Goal: Answer question/provide support: Share knowledge or assist other users

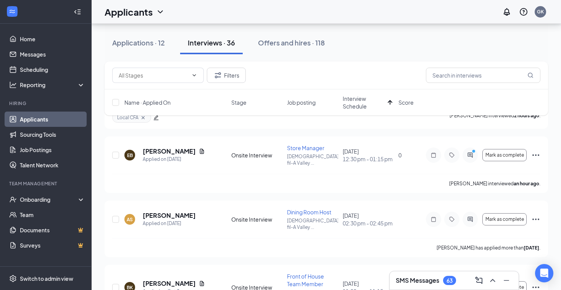
scroll to position [302, 0]
click at [184, 211] on h5 "[PERSON_NAME]" at bounding box center [169, 215] width 53 height 8
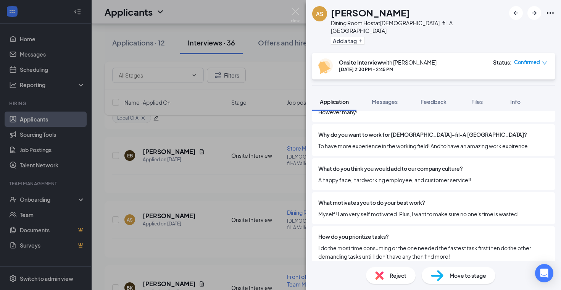
scroll to position [781, 0]
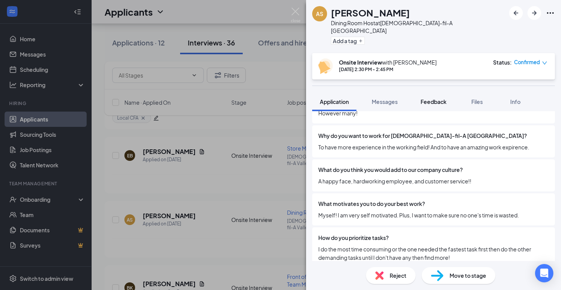
click at [442, 98] on span "Feedback" at bounding box center [433, 101] width 26 height 7
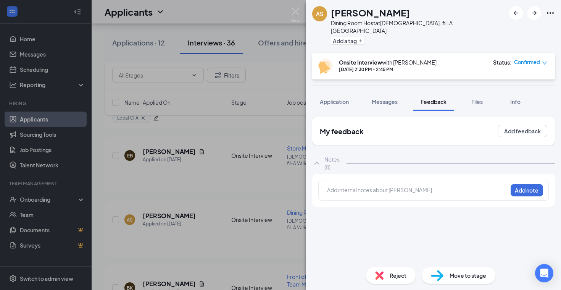
click at [474, 98] on span "Files" at bounding box center [476, 101] width 11 height 7
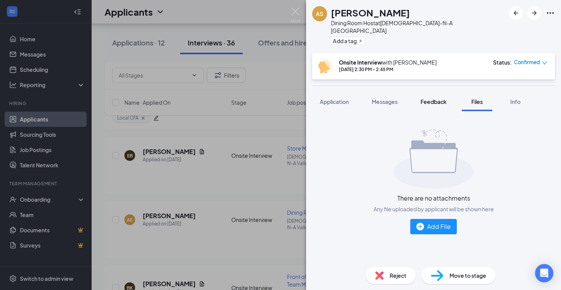
click at [439, 98] on span "Feedback" at bounding box center [433, 101] width 26 height 7
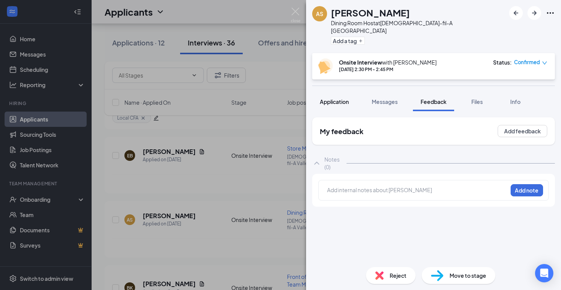
click at [339, 98] on button "Application" at bounding box center [334, 101] width 44 height 19
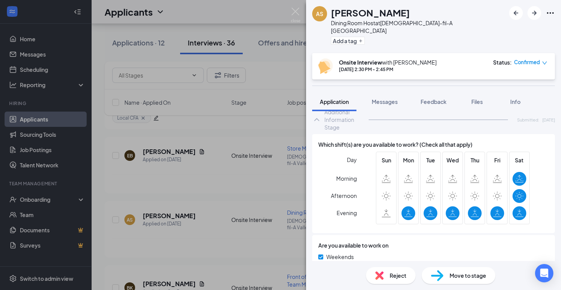
scroll to position [556, 0]
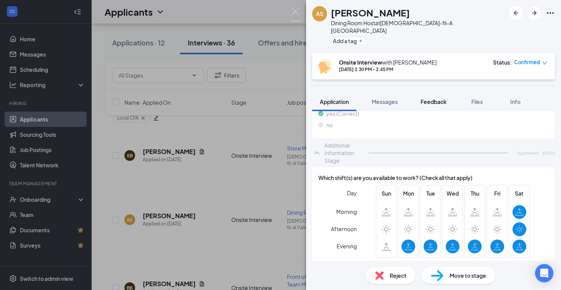
click at [438, 98] on span "Feedback" at bounding box center [433, 101] width 26 height 7
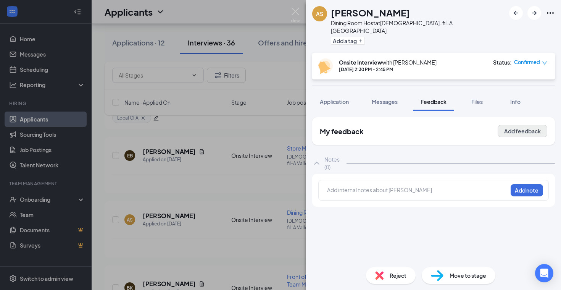
click at [522, 125] on button "Add feedback" at bounding box center [522, 131] width 50 height 12
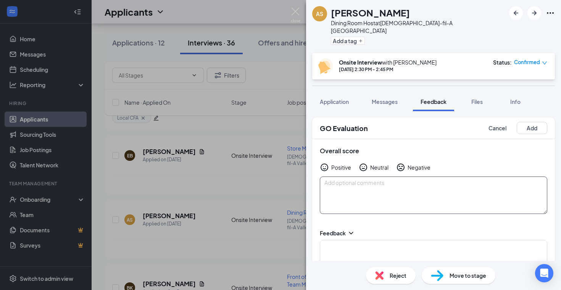
click at [373, 193] on textarea at bounding box center [433, 194] width 227 height 37
click at [453, 167] on div "Overall score Positive Neutral Negative Available T-F 3pm on. Good with the lat…" at bounding box center [433, 180] width 243 height 82
click at [453, 179] on textarea "Available T-F 3pm on. Good with the late close. Junior in HS at [GEOGRAPHIC_DAT…" at bounding box center [433, 194] width 227 height 37
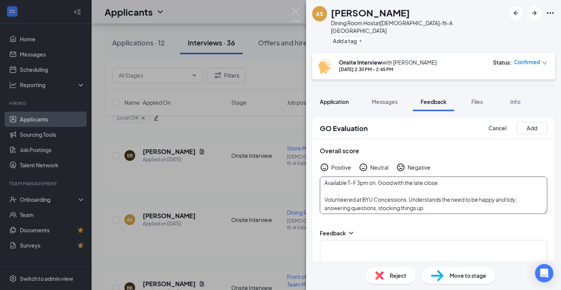
type textarea "Available T-F 3pm on. Good with the late close. Volunteered at BYU Concessions.…"
click at [333, 98] on span "Application" at bounding box center [334, 101] width 29 height 7
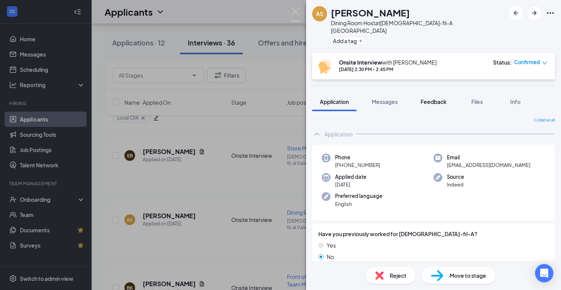
click at [435, 98] on span "Feedback" at bounding box center [433, 101] width 26 height 7
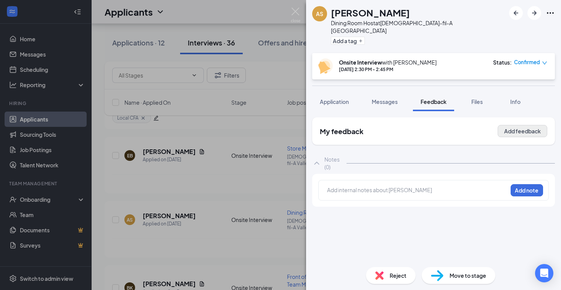
click at [512, 125] on button "Add feedback" at bounding box center [522, 131] width 50 height 12
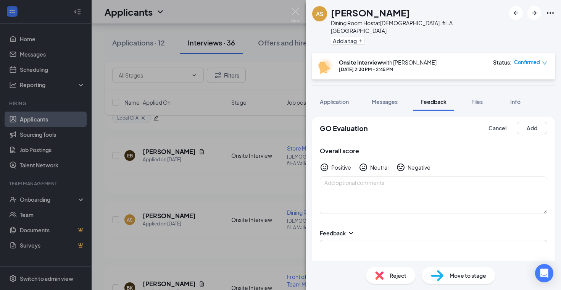
click at [397, 15] on h1 "[PERSON_NAME]" at bounding box center [370, 12] width 79 height 13
click at [551, 12] on icon "Ellipses" at bounding box center [549, 12] width 9 height 9
click at [44, 37] on div "AS [PERSON_NAME] Dining Room Host at [DEMOGRAPHIC_DATA]-fil-A [GEOGRAPHIC_DATA]…" at bounding box center [280, 145] width 561 height 290
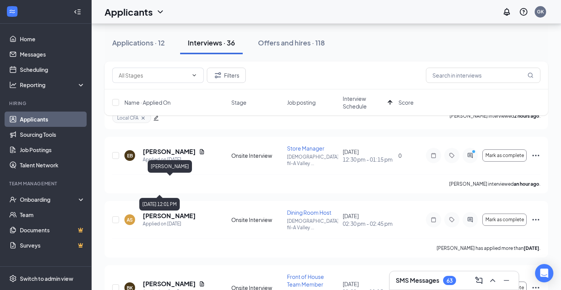
click at [172, 172] on div "[PERSON_NAME]" at bounding box center [170, 166] width 44 height 13
click at [177, 211] on h5 "[PERSON_NAME]" at bounding box center [169, 215] width 53 height 8
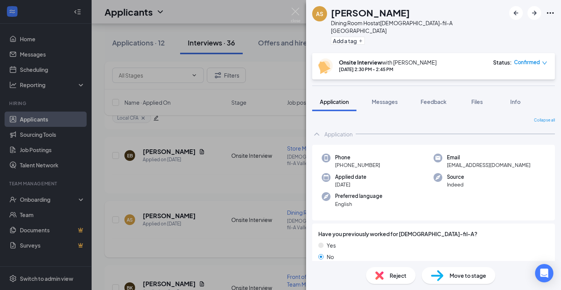
click at [204, 172] on div "AS [PERSON_NAME] Dining Room Host at [DEMOGRAPHIC_DATA]-fil-A [GEOGRAPHIC_DATA]…" at bounding box center [280, 145] width 561 height 290
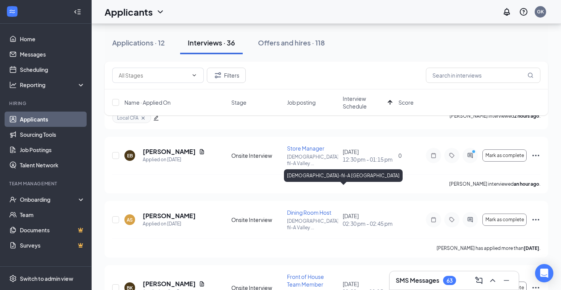
click at [307, 180] on div "[DEMOGRAPHIC_DATA]-fil-A [GEOGRAPHIC_DATA]" at bounding box center [343, 175] width 119 height 13
click at [327, 182] on div "[DEMOGRAPHIC_DATA]-fil-A [GEOGRAPHIC_DATA]" at bounding box center [343, 177] width 119 height 16
click at [330, 217] on p "[DEMOGRAPHIC_DATA]-fil-A Valley ..." at bounding box center [312, 223] width 51 height 13
click at [313, 184] on div "[DEMOGRAPHIC_DATA]-fil-A [GEOGRAPHIC_DATA]" at bounding box center [343, 177] width 119 height 16
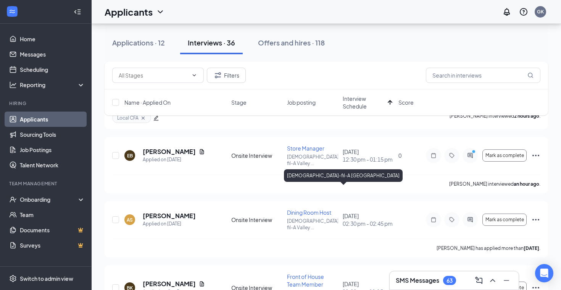
click at [313, 179] on div "[DEMOGRAPHIC_DATA]-fil-A [GEOGRAPHIC_DATA]" at bounding box center [343, 175] width 119 height 13
click at [313, 183] on div "[DEMOGRAPHIC_DATA]-fil-A [GEOGRAPHIC_DATA]" at bounding box center [343, 177] width 119 height 16
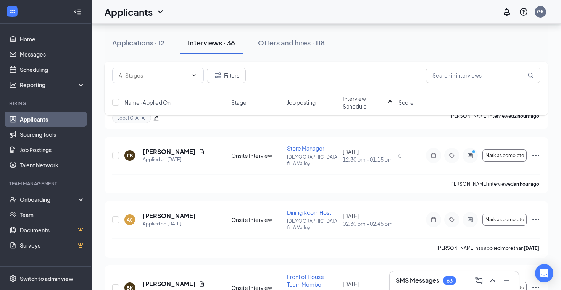
click at [433, 216] on icon "Note" at bounding box center [433, 219] width 9 height 6
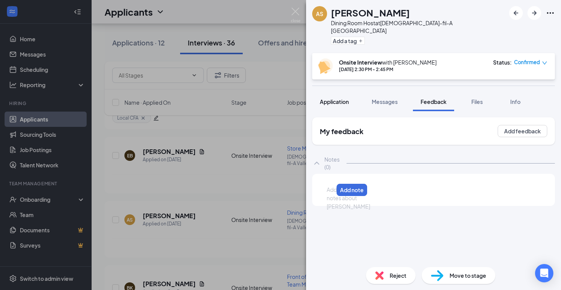
click at [339, 98] on span "Application" at bounding box center [334, 101] width 29 height 7
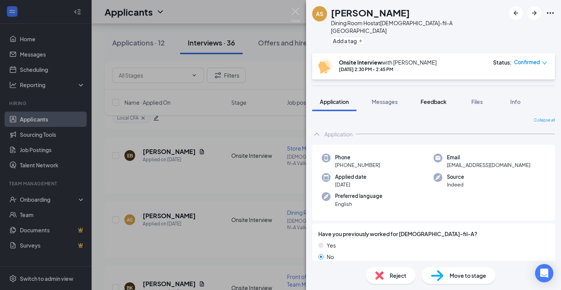
click at [429, 92] on button "Feedback" at bounding box center [433, 101] width 41 height 19
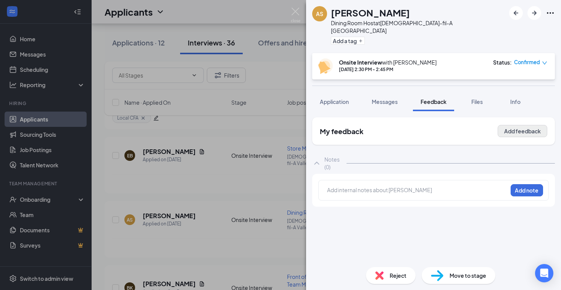
click at [516, 125] on button "Add feedback" at bounding box center [522, 131] width 50 height 12
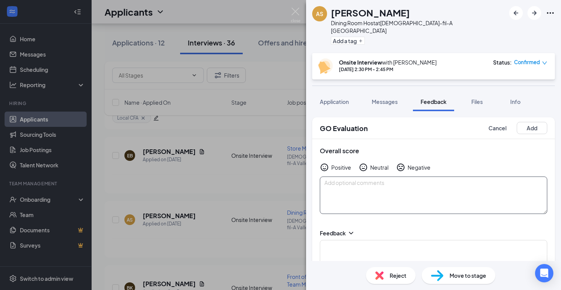
click at [364, 180] on textarea at bounding box center [433, 194] width 227 height 37
click at [473, 176] on textarea "Soft spoken, seemed to have awkward, nervous energy. Worked BYU Concessions bef…" at bounding box center [433, 194] width 227 height 37
click at [412, 186] on textarea "Soft spoken, seemed to have awkward, nervous energy. Volunteered at BYU Concess…" at bounding box center [433, 194] width 227 height 37
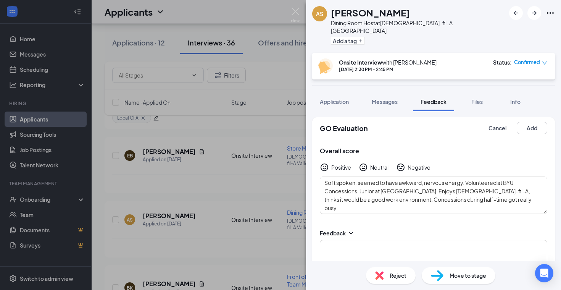
click at [367, 162] on icon "NeutralFace" at bounding box center [363, 166] width 9 height 9
click at [326, 176] on textarea "Soft spoken, seemed to have awkward, nervous energy. Volunteered at BYU Concess…" at bounding box center [433, 194] width 227 height 37
click at [324, 176] on textarea "Soft spoken, seemed to have awkward, nervous energy. Volunteered at BYU Concess…" at bounding box center [433, 194] width 227 height 37
click at [385, 176] on textarea "Sweet, but soft spoken, seemed to have awkward, nervous energy. Volunteered at …" at bounding box center [433, 194] width 227 height 37
click at [486, 194] on textarea "Sweet, but soft spoken, and seemed to have awkward, nervous energy. Volunteered…" at bounding box center [433, 194] width 227 height 37
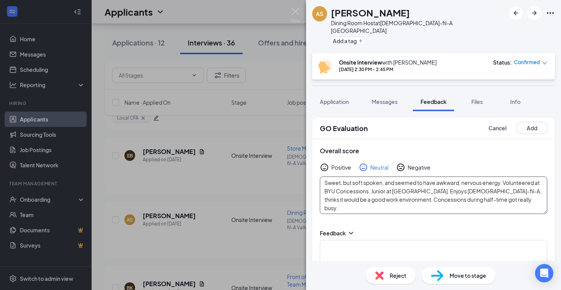
click at [488, 194] on textarea "Sweet, but soft spoken, and seemed to have awkward, nervous energy. Volunteered…" at bounding box center [433, 194] width 227 height 37
click at [475, 195] on textarea "Sweet, but soft spoken, and seemed to have awkward, nervous energy. Volunteered…" at bounding box center [433, 194] width 227 height 37
click at [325, 177] on textarea "Sweet, but soft spoken, and seemed to have awkward, nervous energy. Volunteered…" at bounding box center [433, 194] width 227 height 37
type textarea "Reapply later. Sweet, but soft spoken, and seemed to have awkward, nervous ener…"
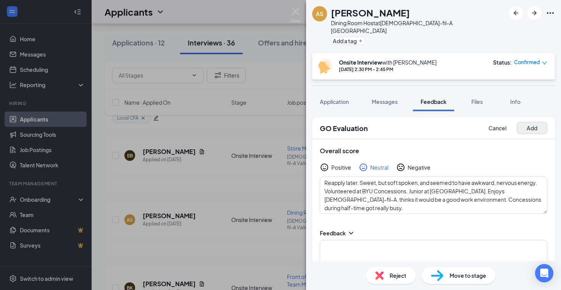
click at [533, 122] on button "Add" at bounding box center [531, 128] width 31 height 12
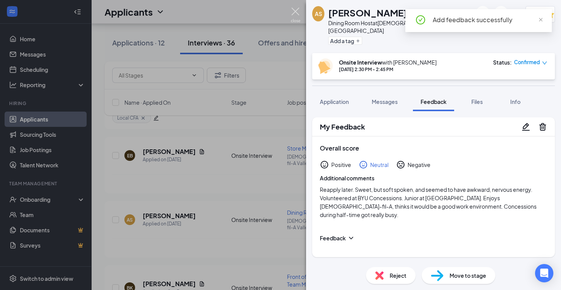
click at [295, 10] on img at bounding box center [296, 15] width 10 height 15
